Goal: Transaction & Acquisition: Purchase product/service

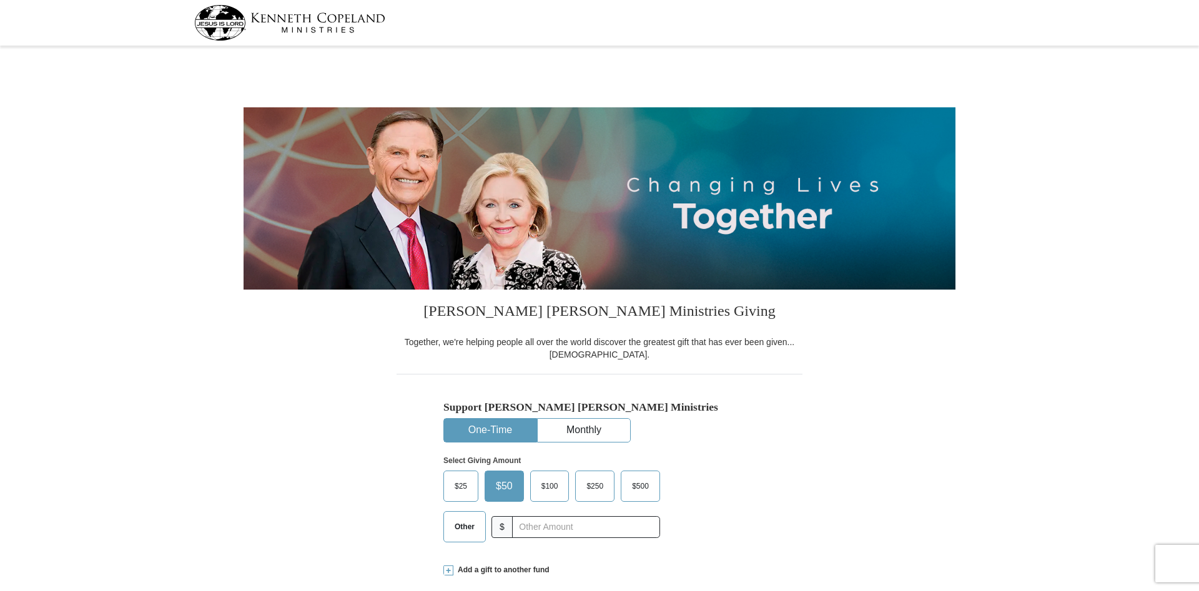
select select "KS"
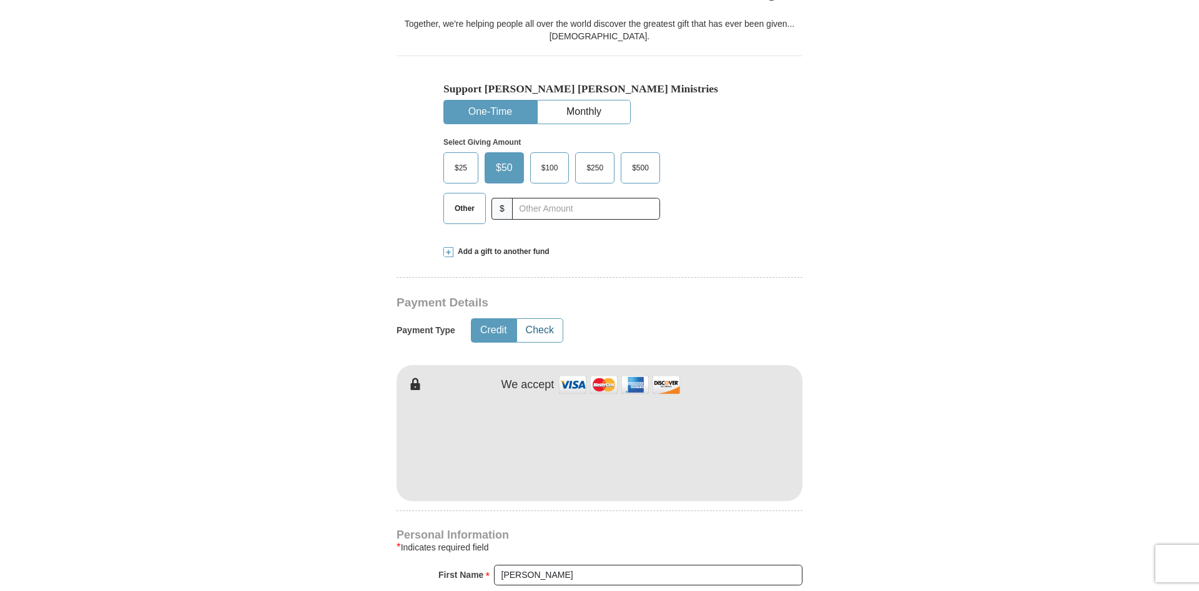
click at [543, 330] on button "Check" at bounding box center [540, 330] width 46 height 23
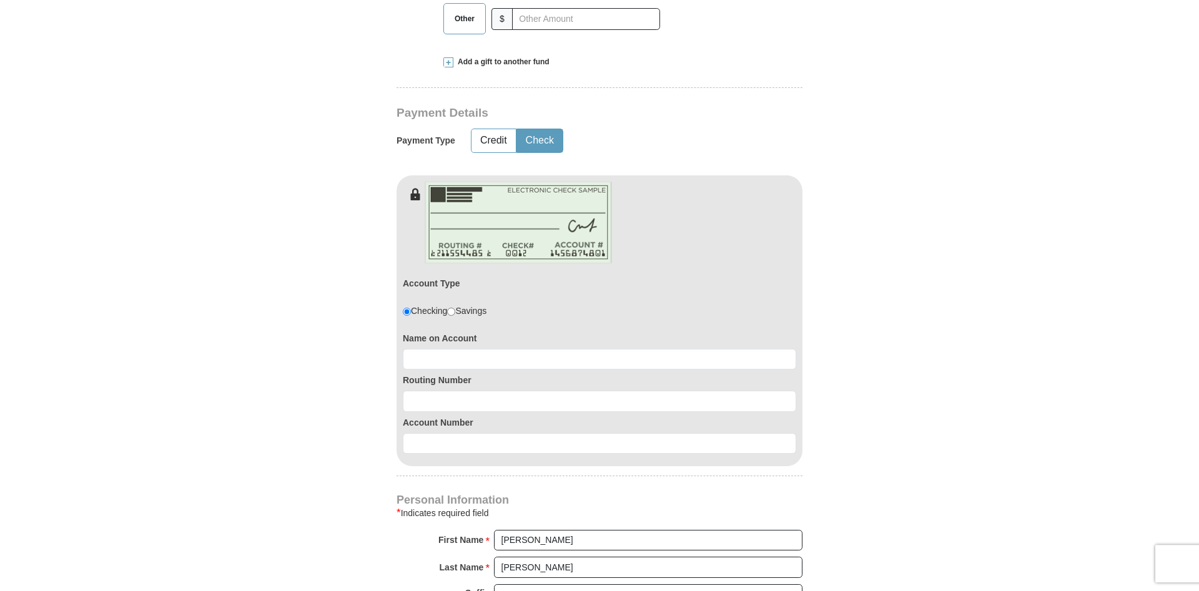
scroll to position [510, 0]
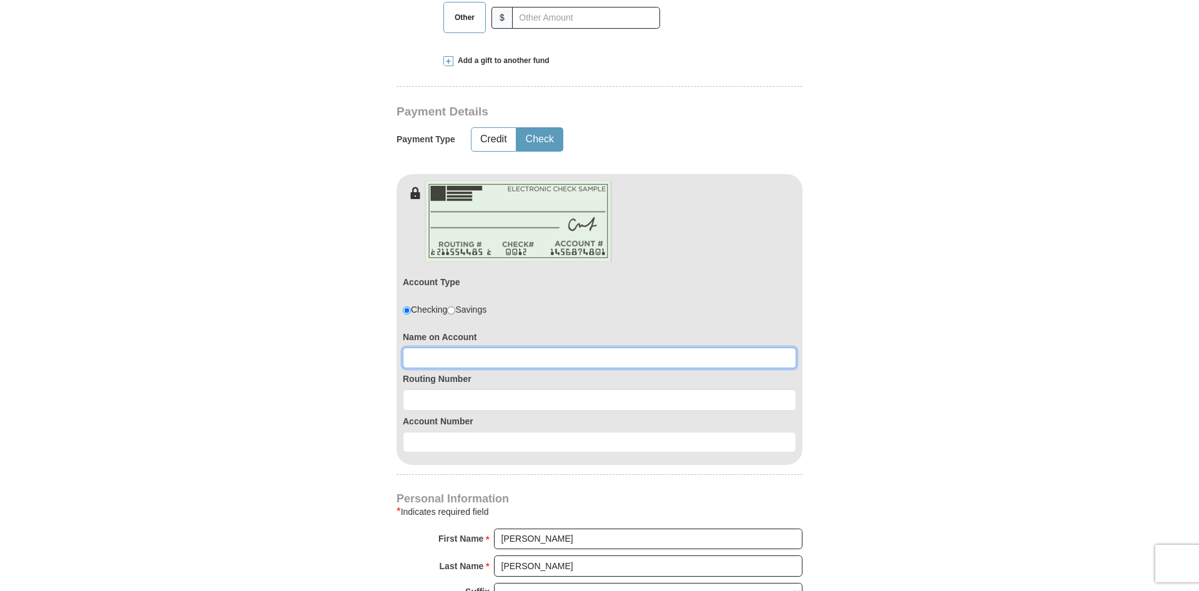
click at [486, 352] on input at bounding box center [599, 358] width 393 height 21
type input "[PERSON_NAME]"
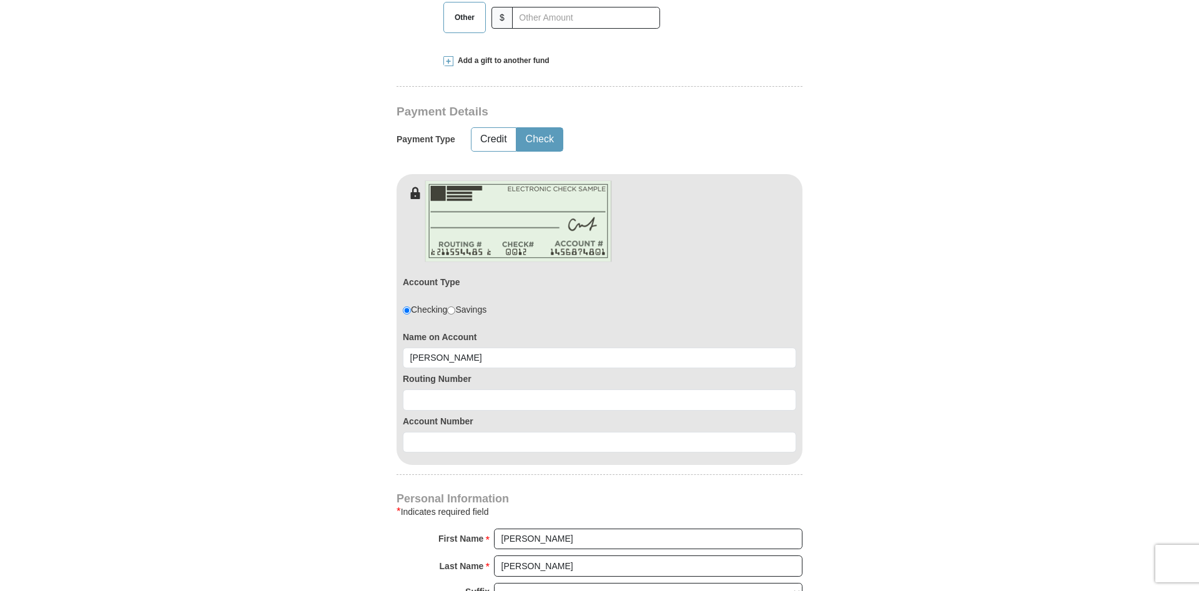
click at [459, 388] on div "Routing Number" at bounding box center [599, 389] width 393 height 42
click at [455, 398] on input at bounding box center [599, 400] width 393 height 21
type input "101100029"
click at [444, 448] on input at bounding box center [599, 442] width 393 height 21
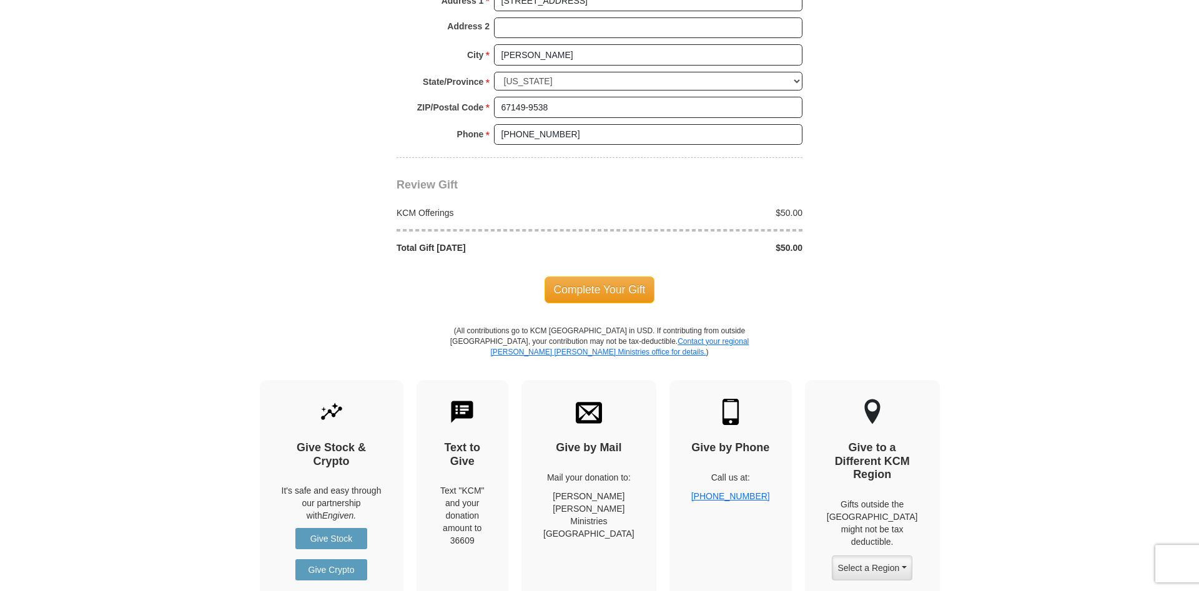
scroll to position [1210, 0]
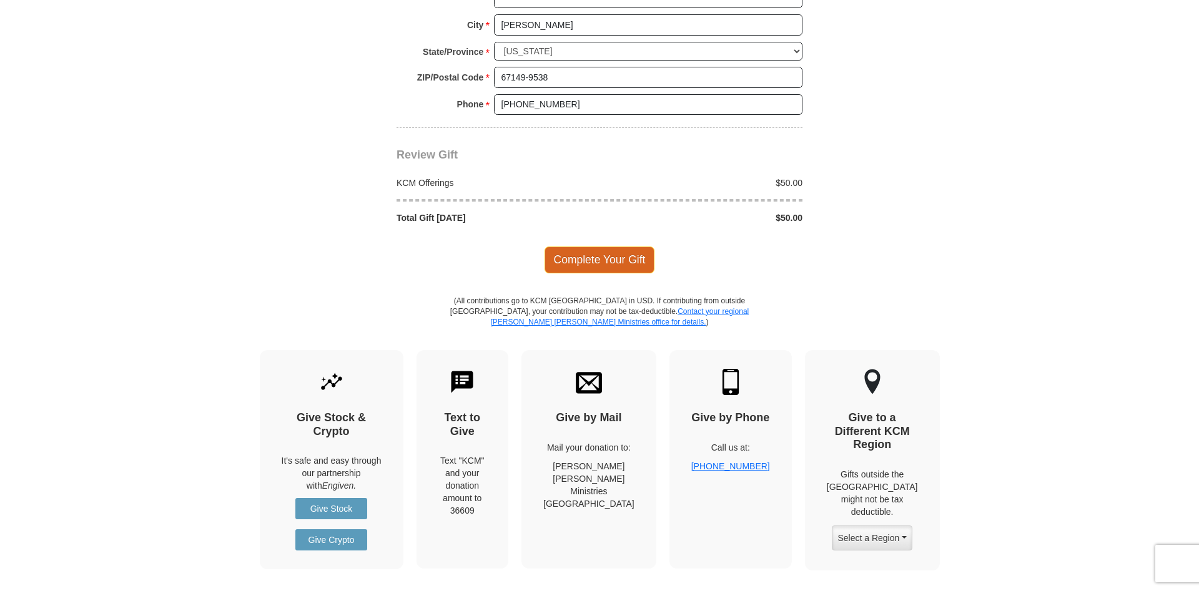
type input "42653436"
click at [592, 256] on span "Complete Your Gift" at bounding box center [599, 260] width 111 height 26
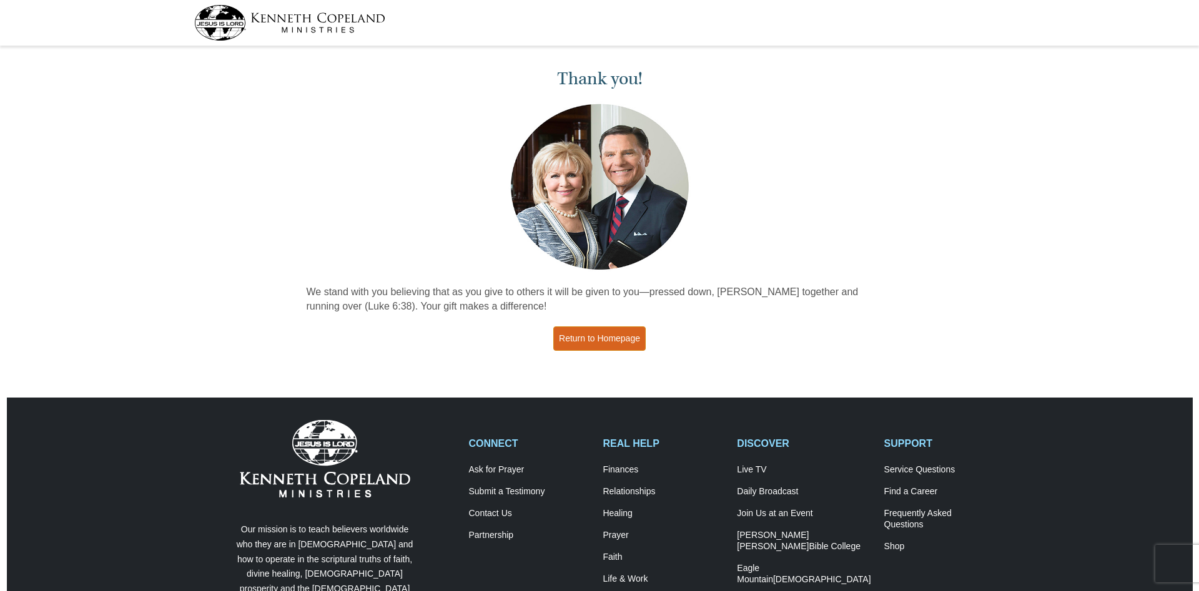
click at [610, 337] on link "Return to Homepage" at bounding box center [599, 339] width 92 height 24
